Goal: Task Accomplishment & Management: Complete application form

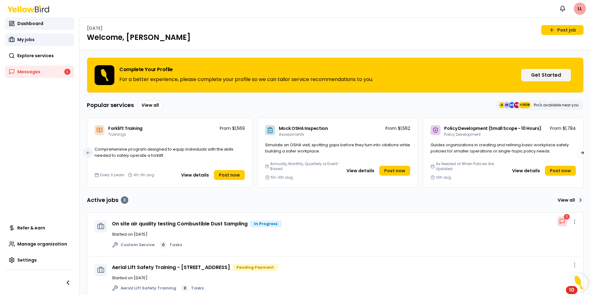
drag, startPoint x: 27, startPoint y: 39, endPoint x: 70, endPoint y: 37, distance: 42.7
click at [27, 39] on span "My jobs" at bounding box center [25, 39] width 17 height 6
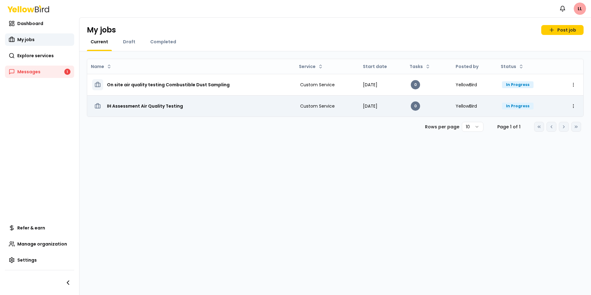
click at [151, 106] on h3 "IH Assessment Air Quality Testing" at bounding box center [145, 106] width 76 height 11
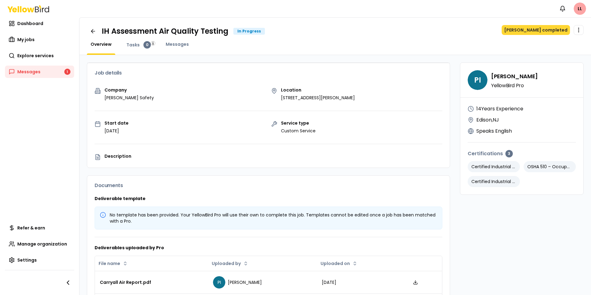
click at [532, 28] on button "Mark job completed" at bounding box center [536, 30] width 68 height 10
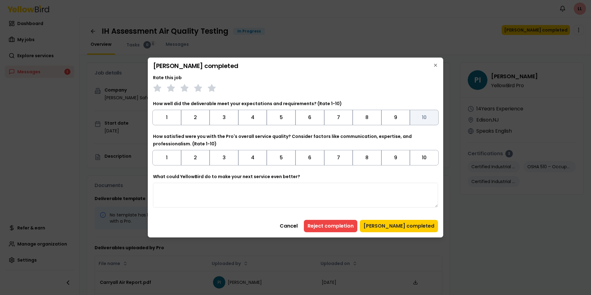
click at [422, 118] on button "10" at bounding box center [424, 117] width 29 height 15
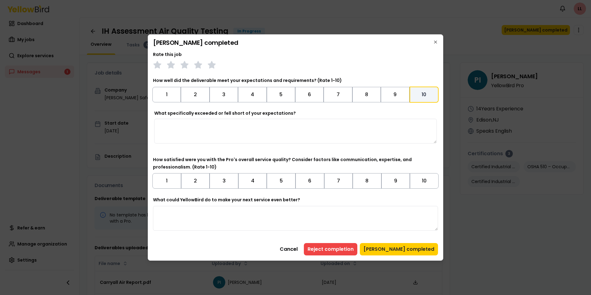
click at [177, 129] on textarea "What specifically exceeded or fell short of your expectations?" at bounding box center [295, 131] width 283 height 25
type textarea "**********"
click at [424, 179] on button "10" at bounding box center [424, 180] width 29 height 15
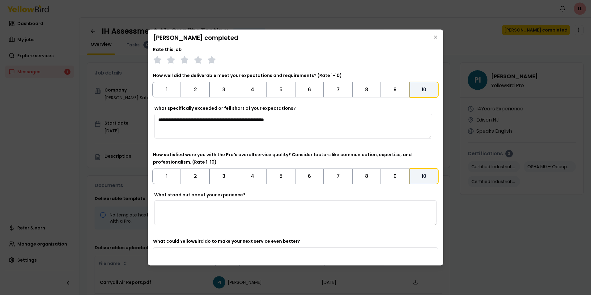
click at [169, 209] on textarea "What stood out about your experience?" at bounding box center [295, 212] width 283 height 25
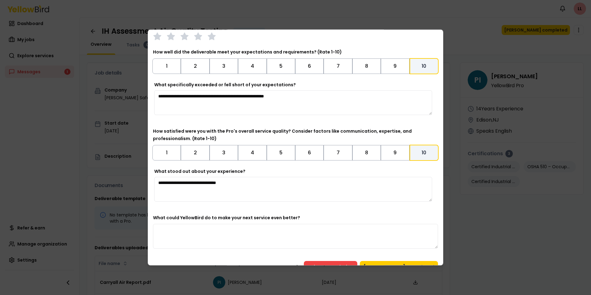
scroll to position [37, 0]
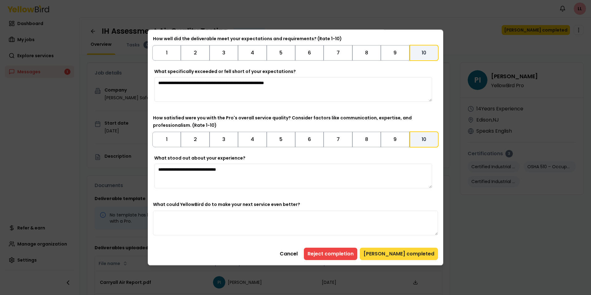
type textarea "**********"
click at [398, 254] on button "Mark job completed" at bounding box center [399, 254] width 78 height 12
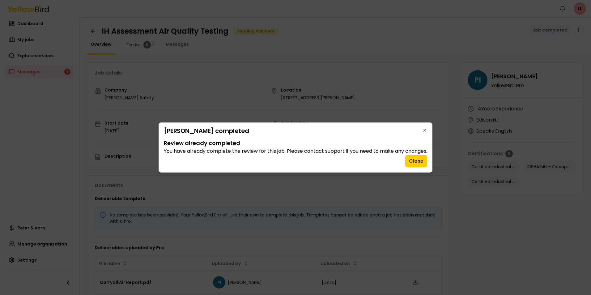
scroll to position [0, 0]
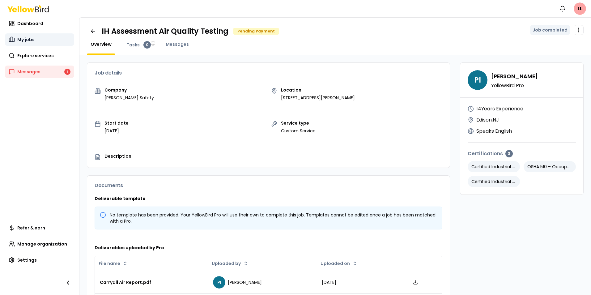
click at [31, 38] on span "My jobs" at bounding box center [25, 39] width 17 height 6
